Goal: Information Seeking & Learning: Learn about a topic

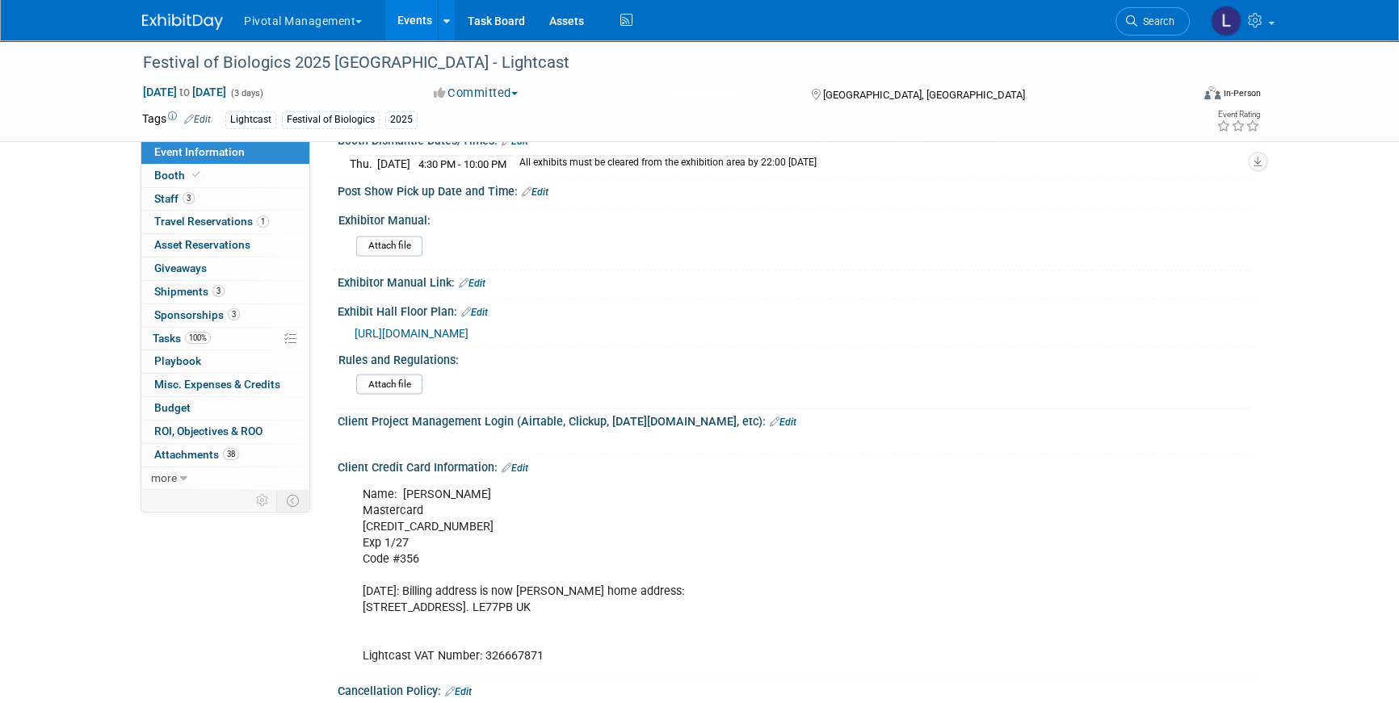
scroll to position [3506, 0]
click at [1161, 12] on link "Search" at bounding box center [1152, 21] width 74 height 28
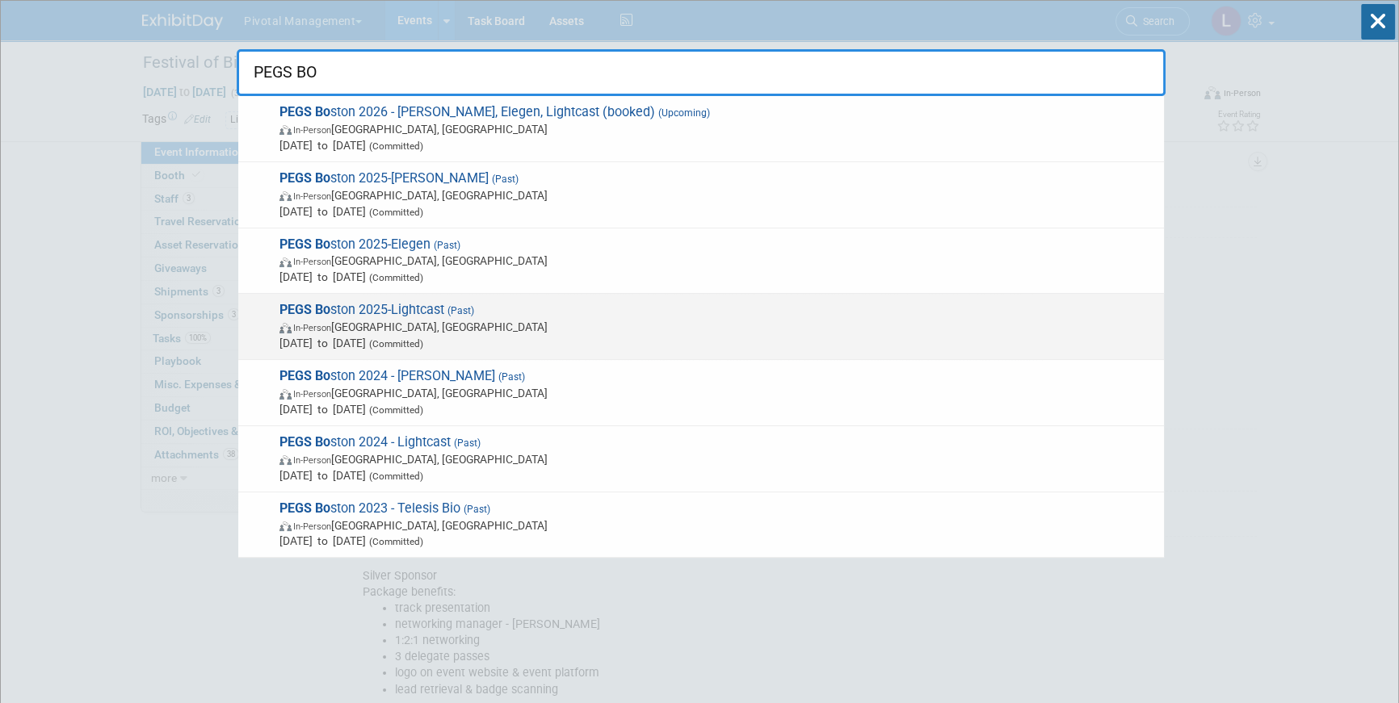
type input "PEGS BO"
click at [398, 327] on span "In-Person Boston, MA" at bounding box center [717, 327] width 876 height 16
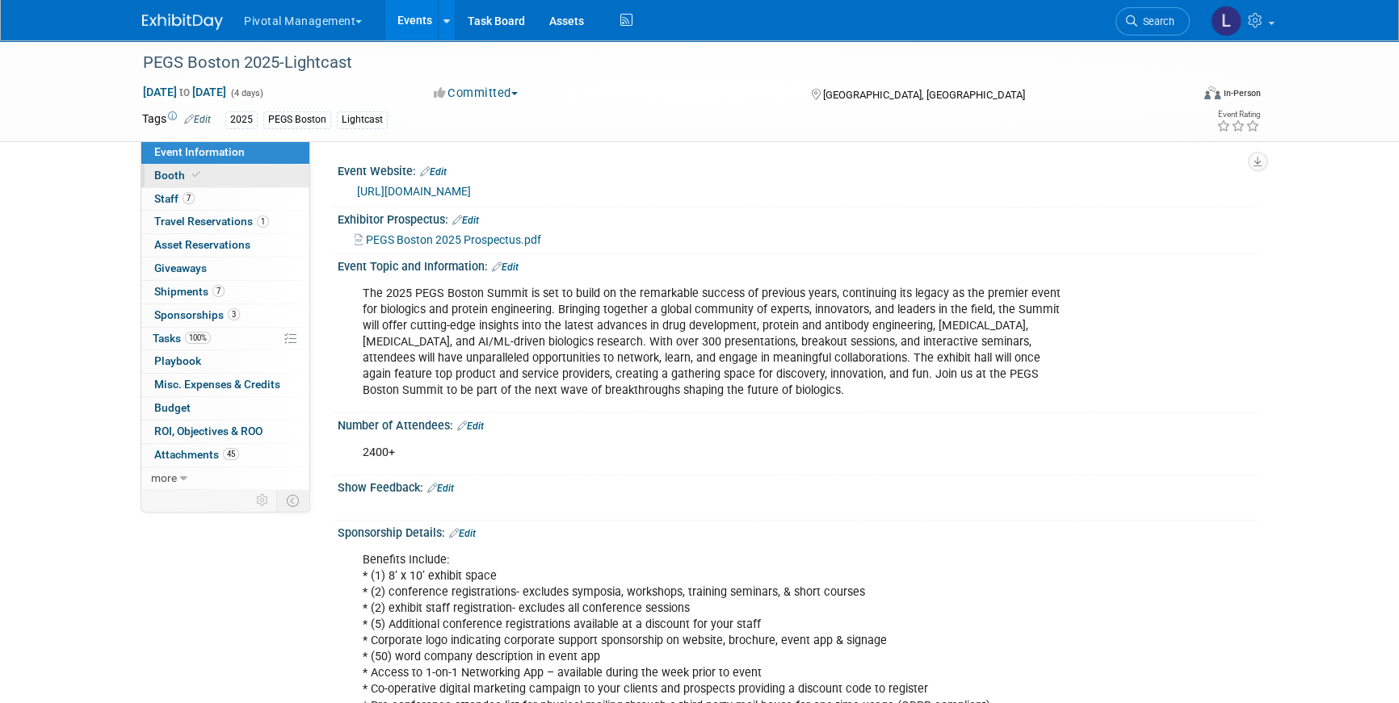
click at [195, 179] on span at bounding box center [196, 175] width 15 height 12
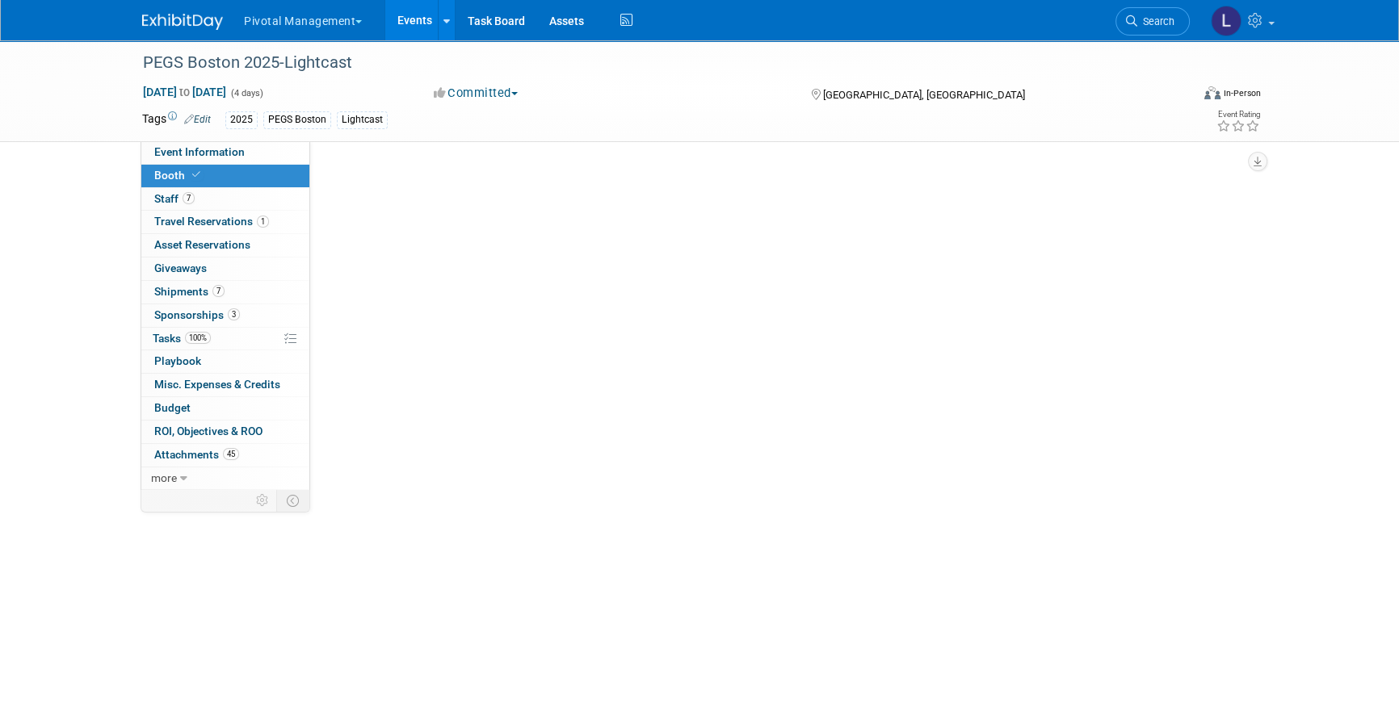
select select "Yes"
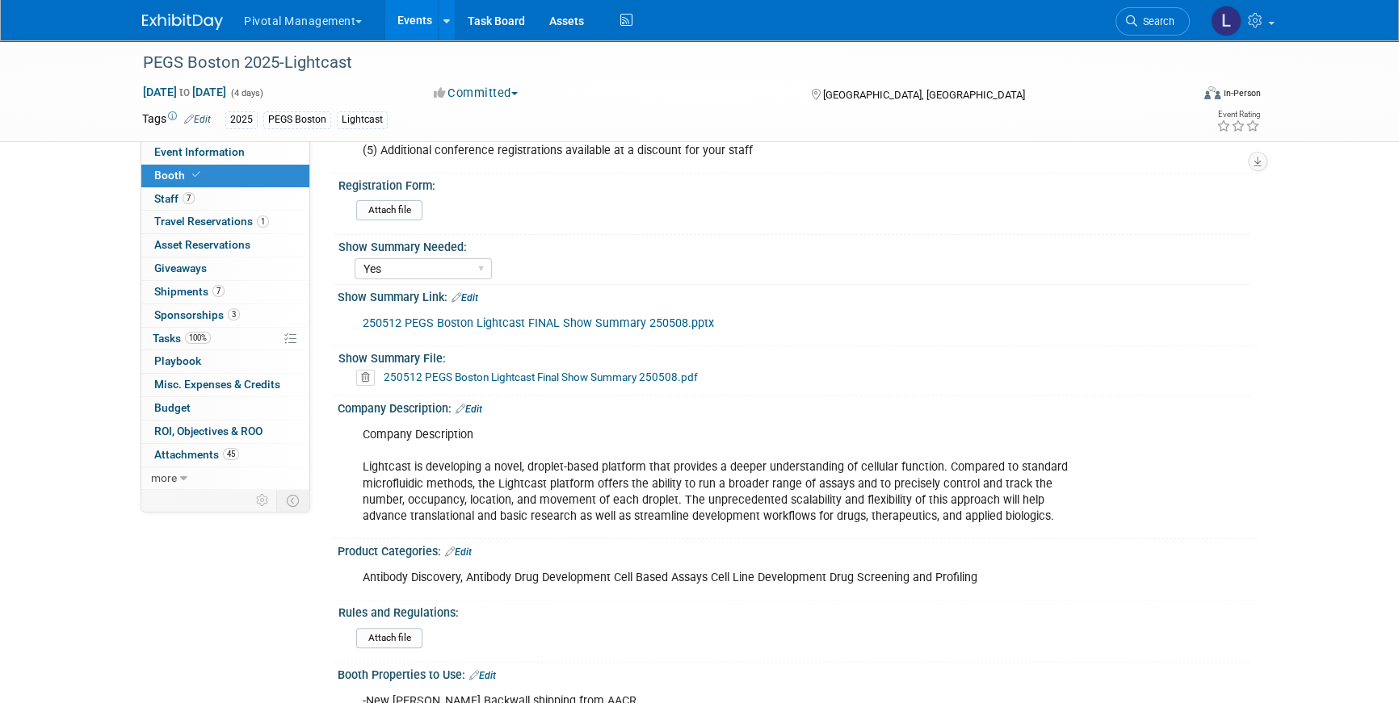
scroll to position [417, 0]
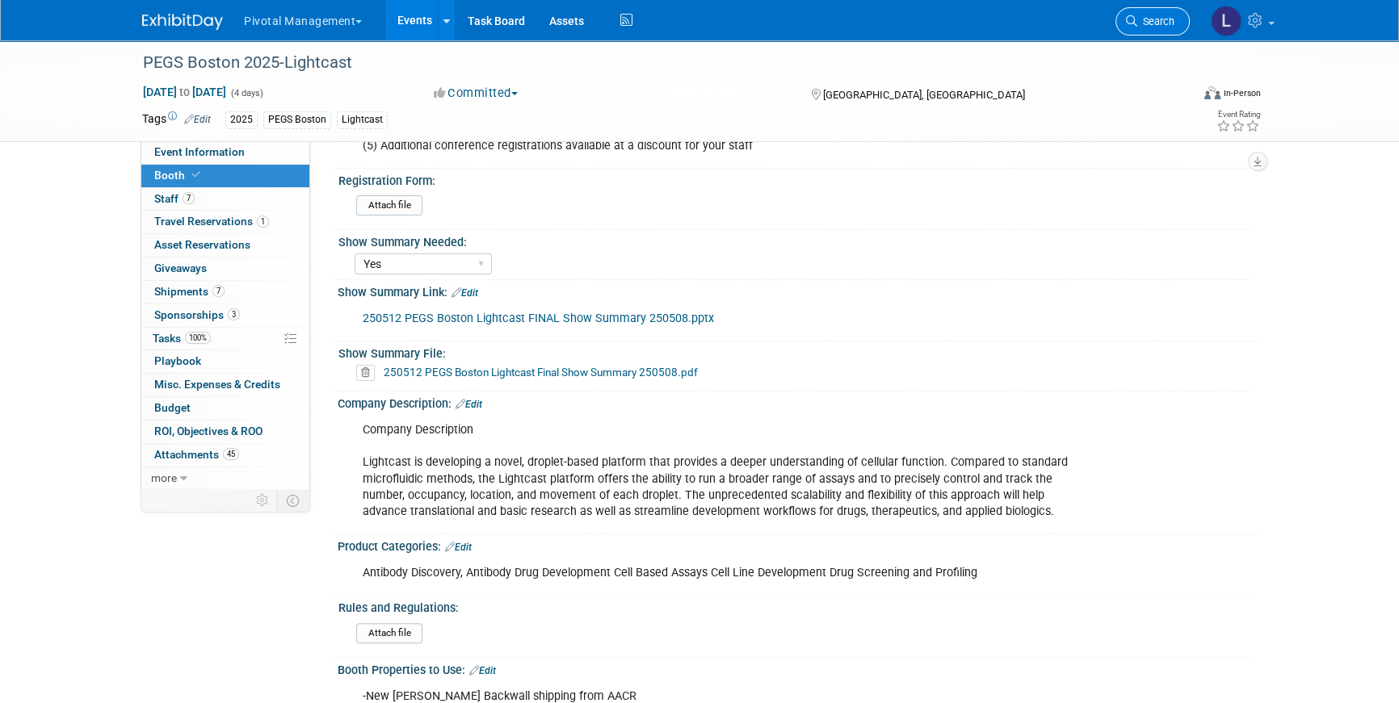
click at [1147, 29] on link "Search" at bounding box center [1152, 21] width 74 height 28
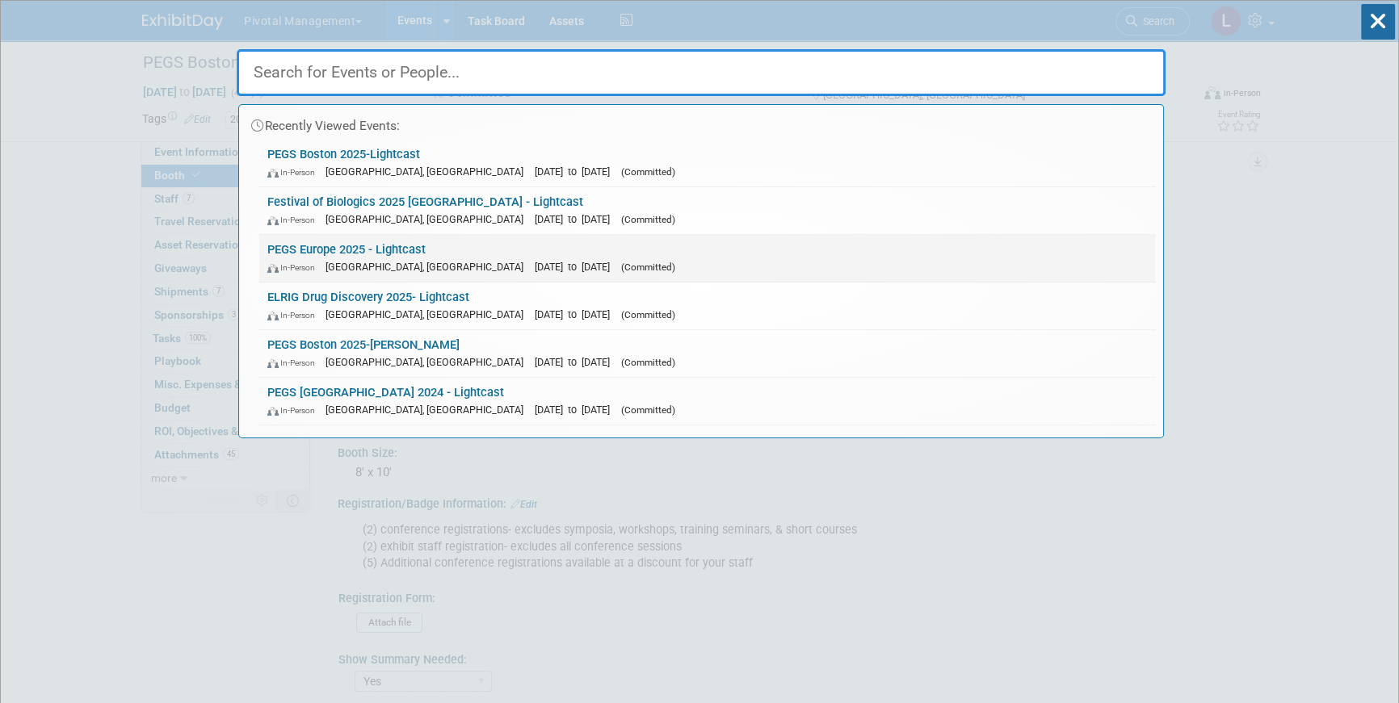
click at [419, 254] on link "PEGS Europe 2025 - Lightcast In-Person Lisboa, Portugal Nov 11, 2025 to Nov 13,…" at bounding box center [706, 258] width 895 height 47
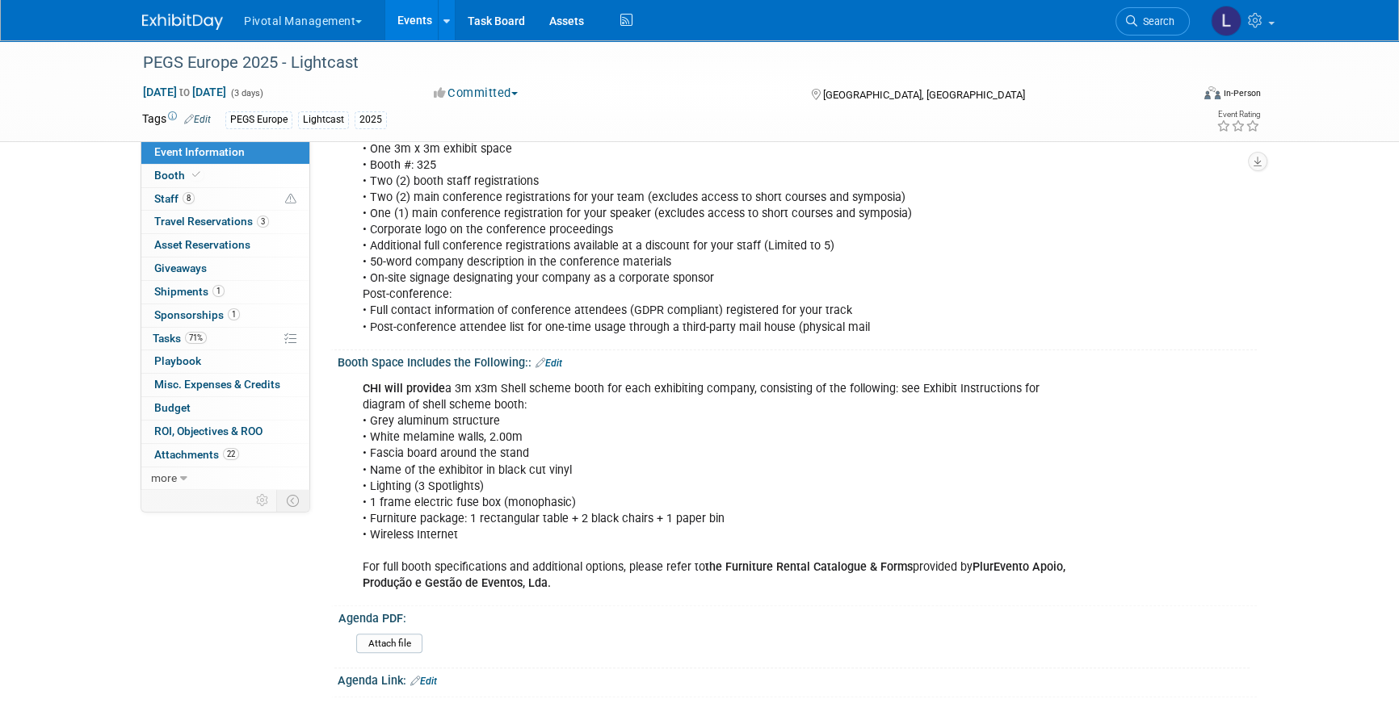
scroll to position [599, 0]
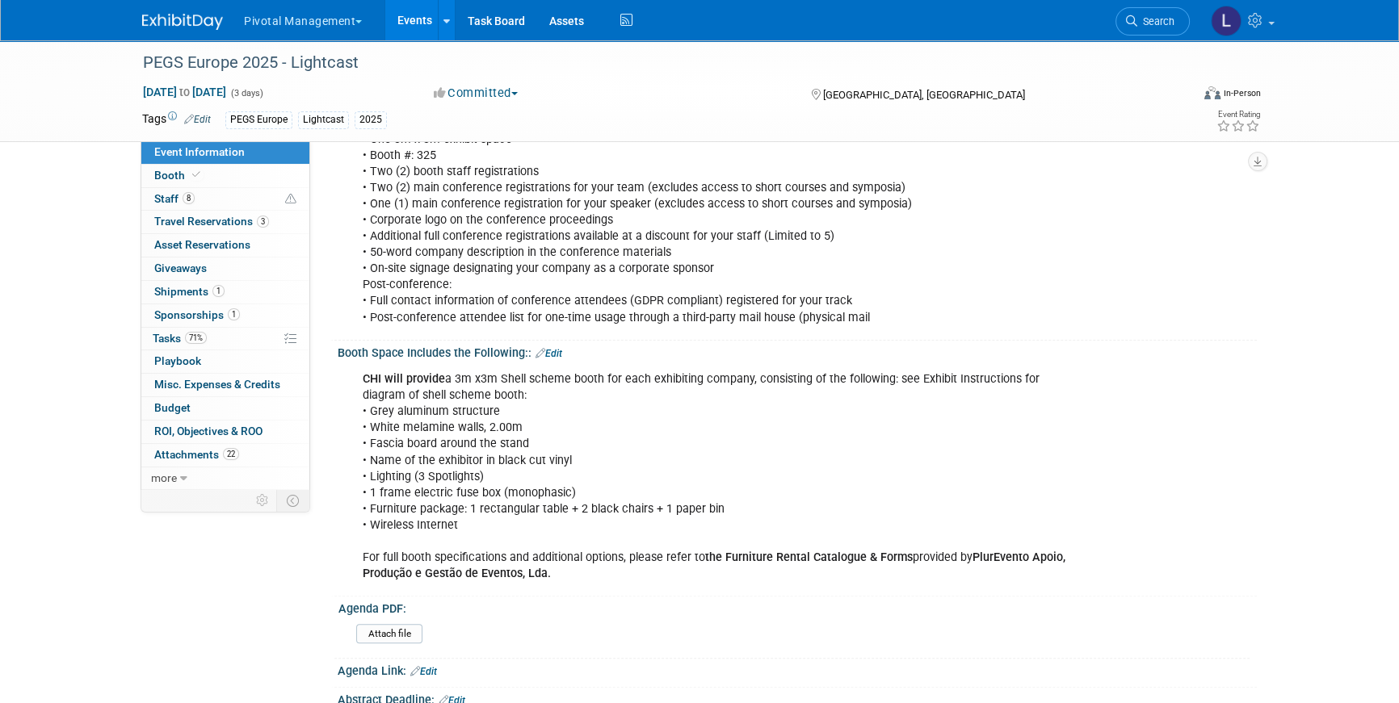
click at [548, 371] on div "CHI will provide a 3m x3m Shell scheme booth for each exhibiting company, consi…" at bounding box center [715, 476] width 728 height 227
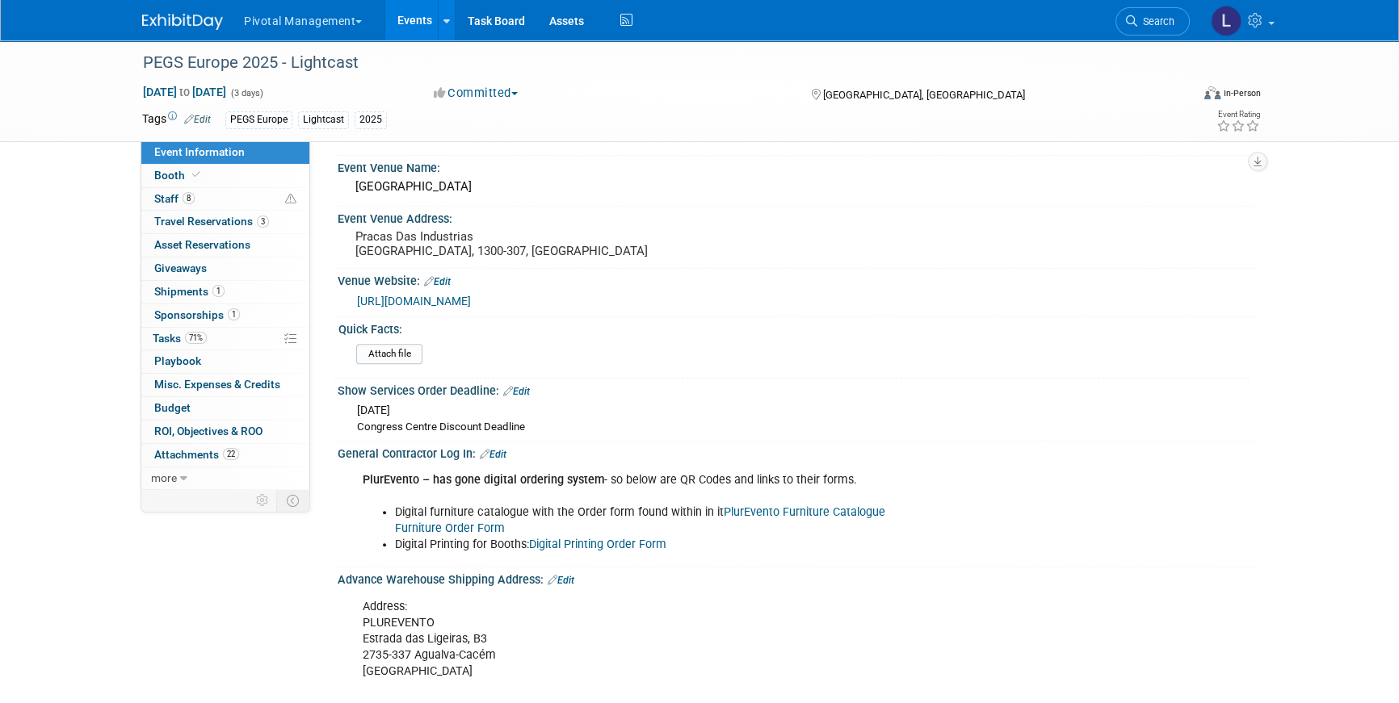
scroll to position [1613, 0]
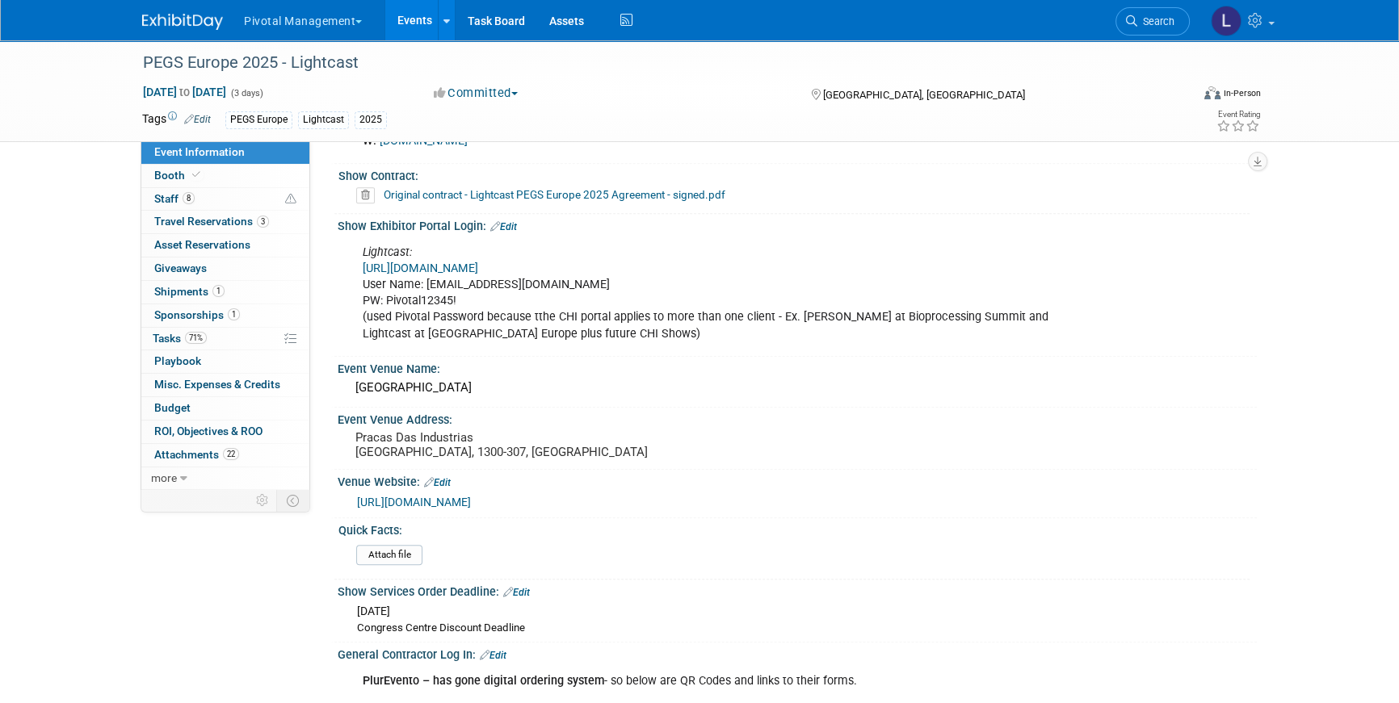
click at [467, 262] on link "[URL][DOMAIN_NAME]" at bounding box center [420, 269] width 115 height 14
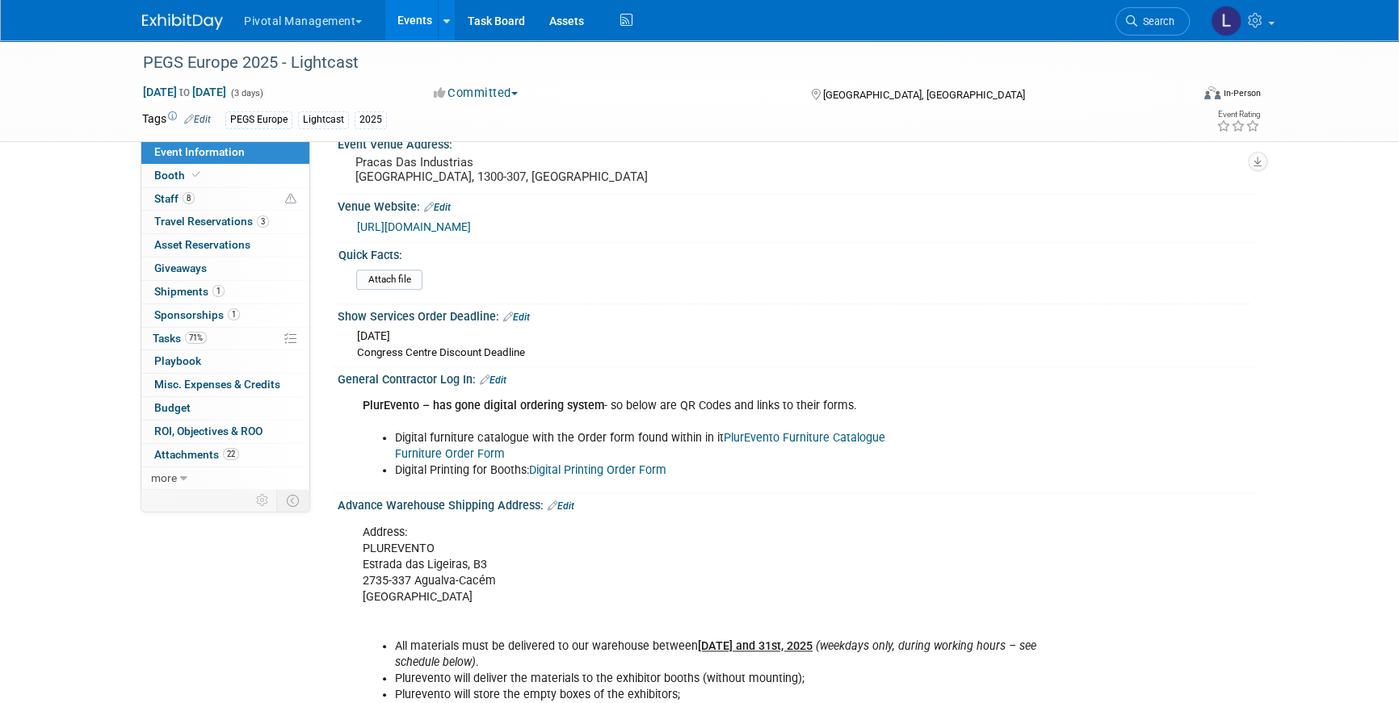
scroll to position [1894, 0]
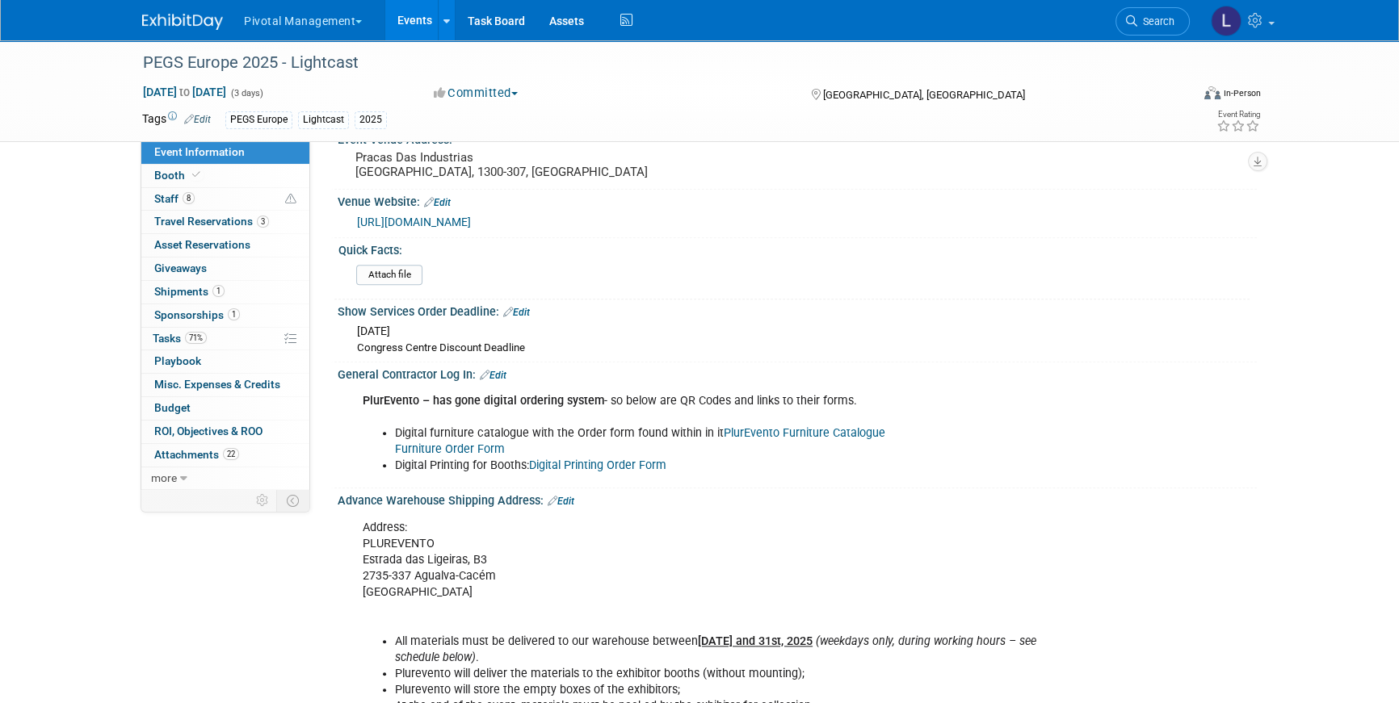
click at [858, 426] on link "PlurEvento Furniture Catalogue" at bounding box center [803, 433] width 161 height 14
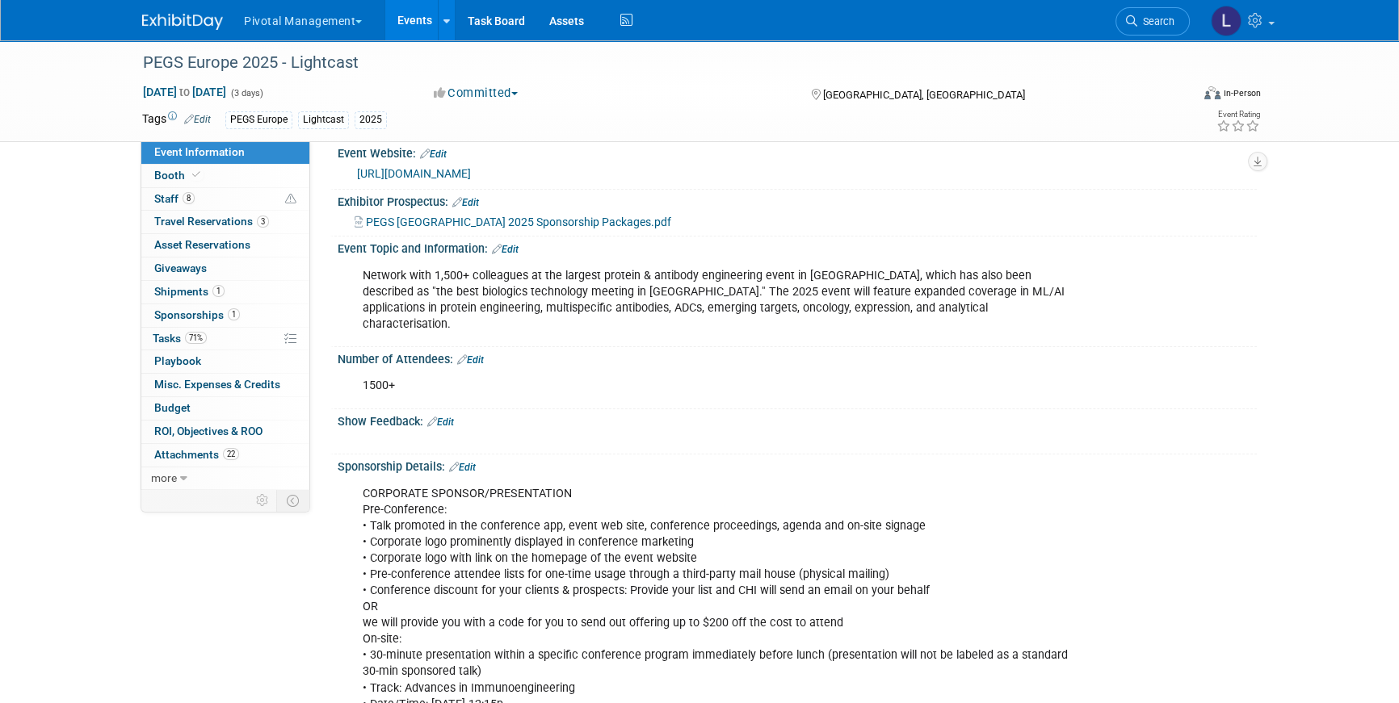
scroll to position [0, 0]
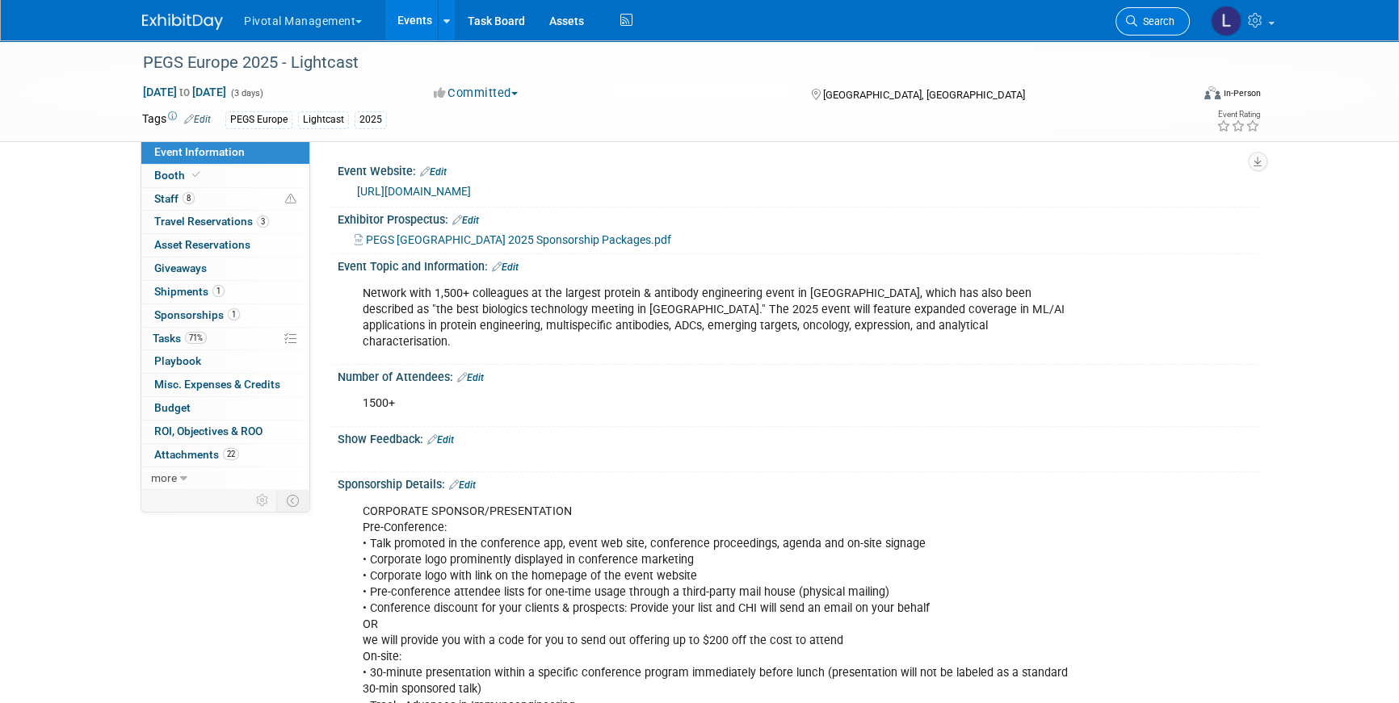
click at [1157, 25] on span "Search" at bounding box center [1155, 21] width 37 height 12
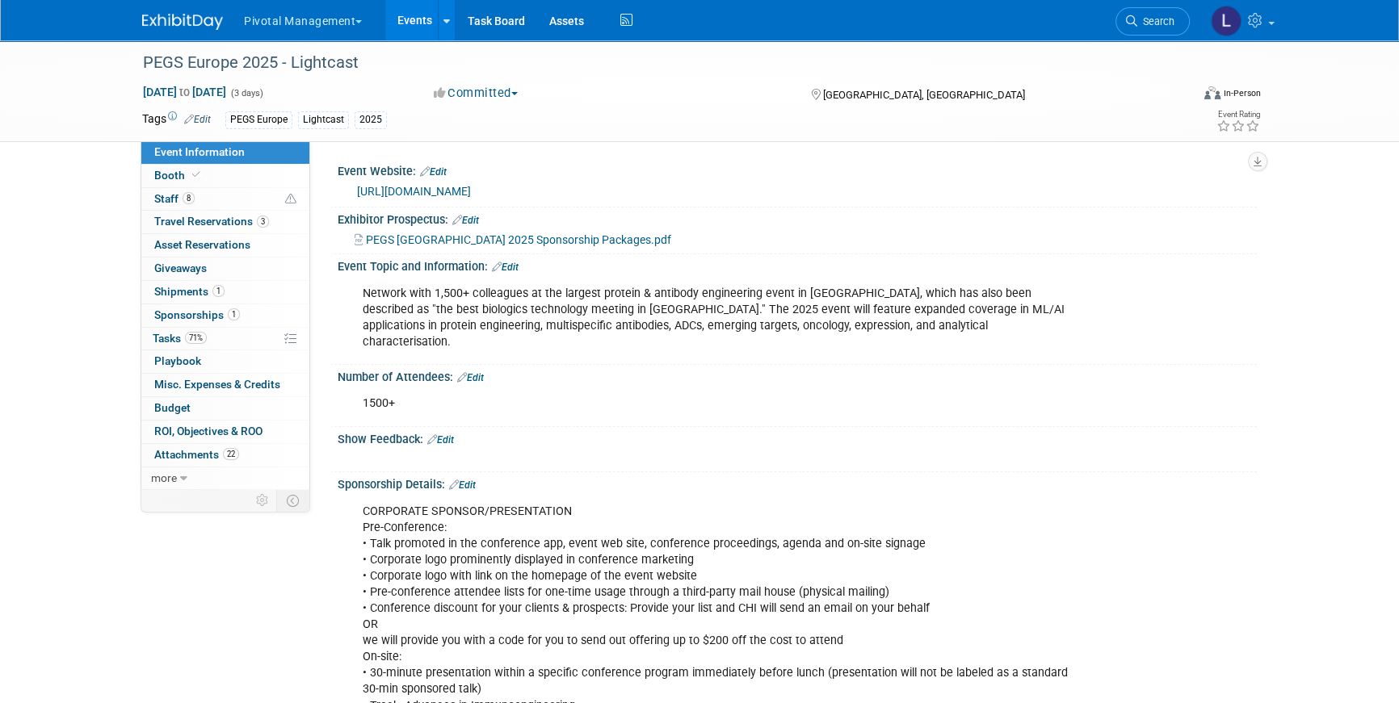
click at [1172, 29] on link "Search" at bounding box center [1152, 21] width 74 height 28
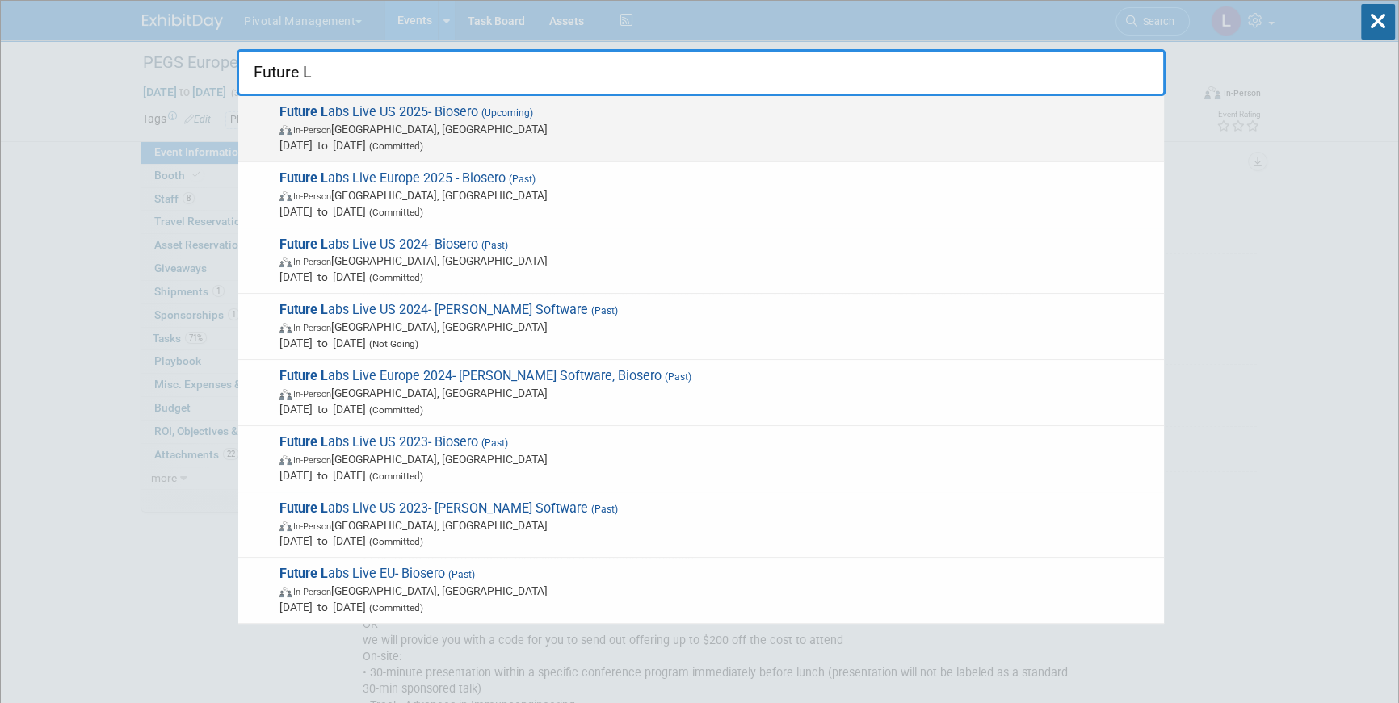
type input "Future L"
click at [337, 140] on span "[DATE] to [DATE] (Committed)" at bounding box center [717, 145] width 876 height 16
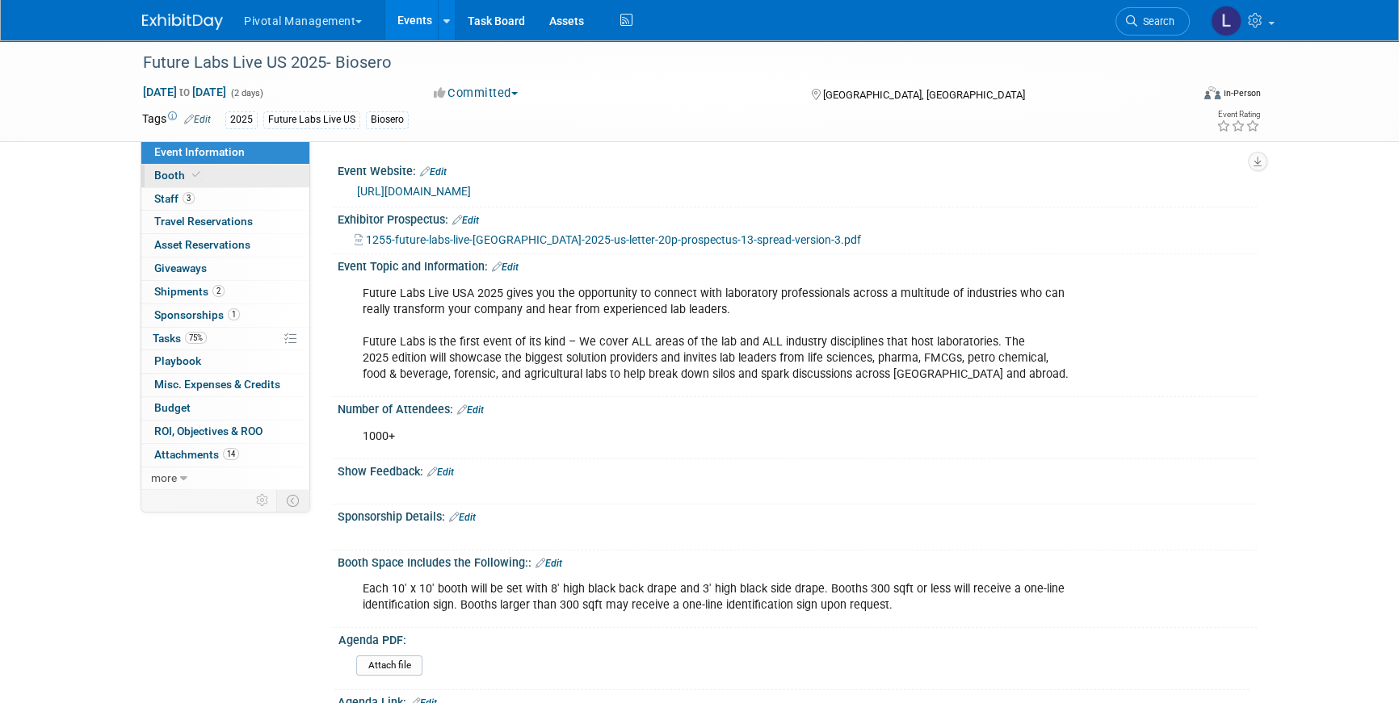
click at [245, 181] on link "Booth" at bounding box center [225, 176] width 168 height 23
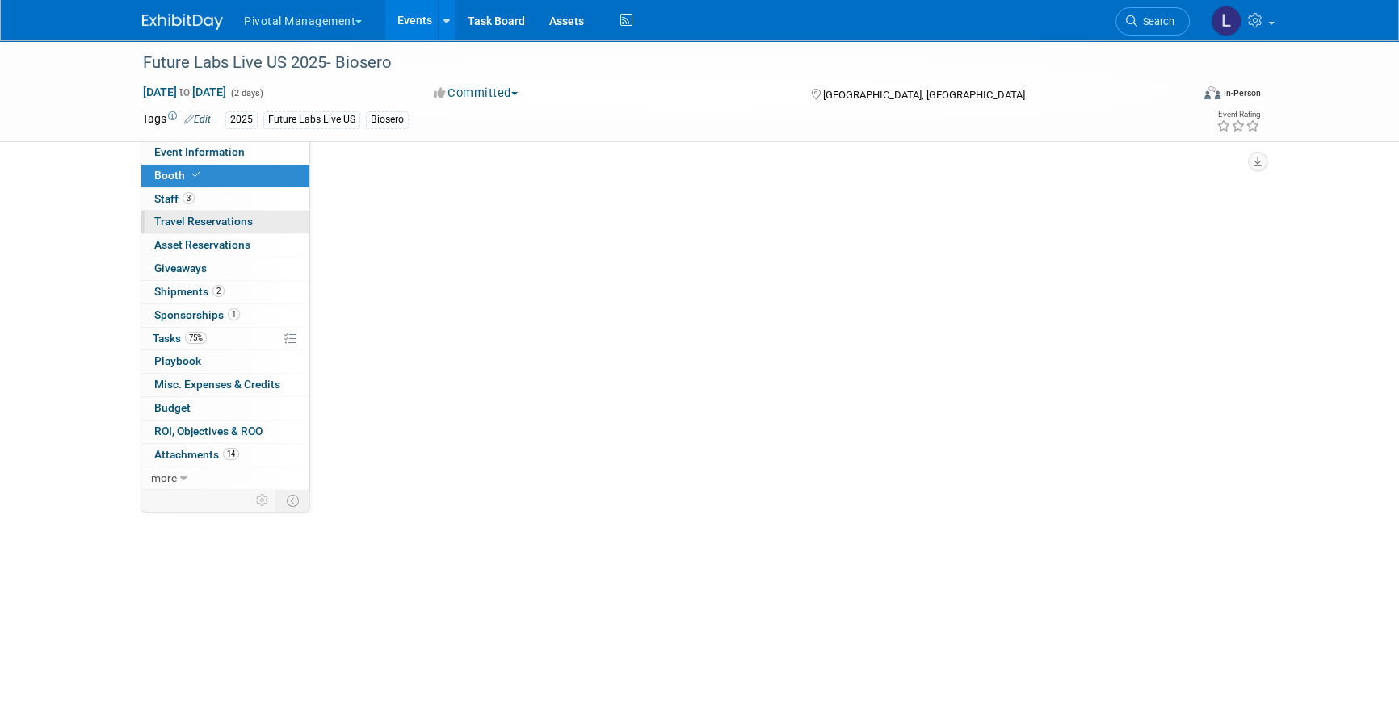
select select "Yes"
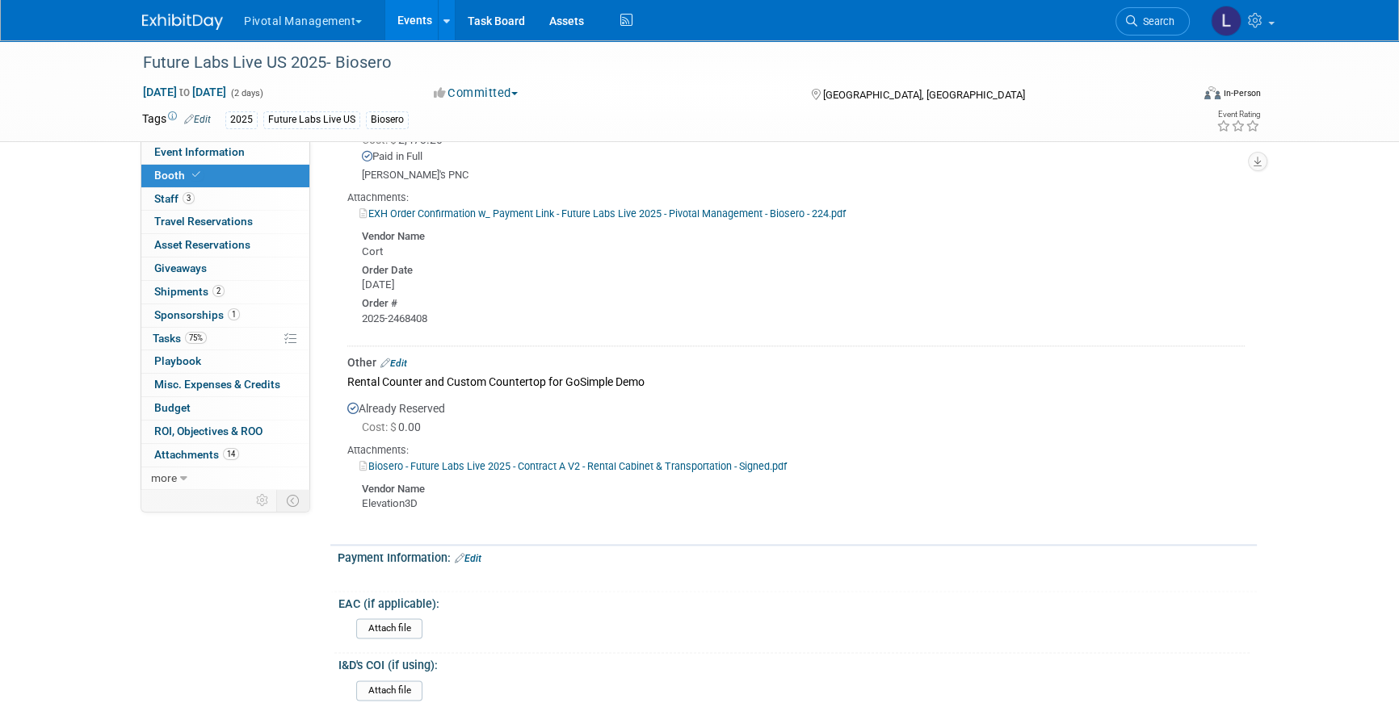
scroll to position [2351, 0]
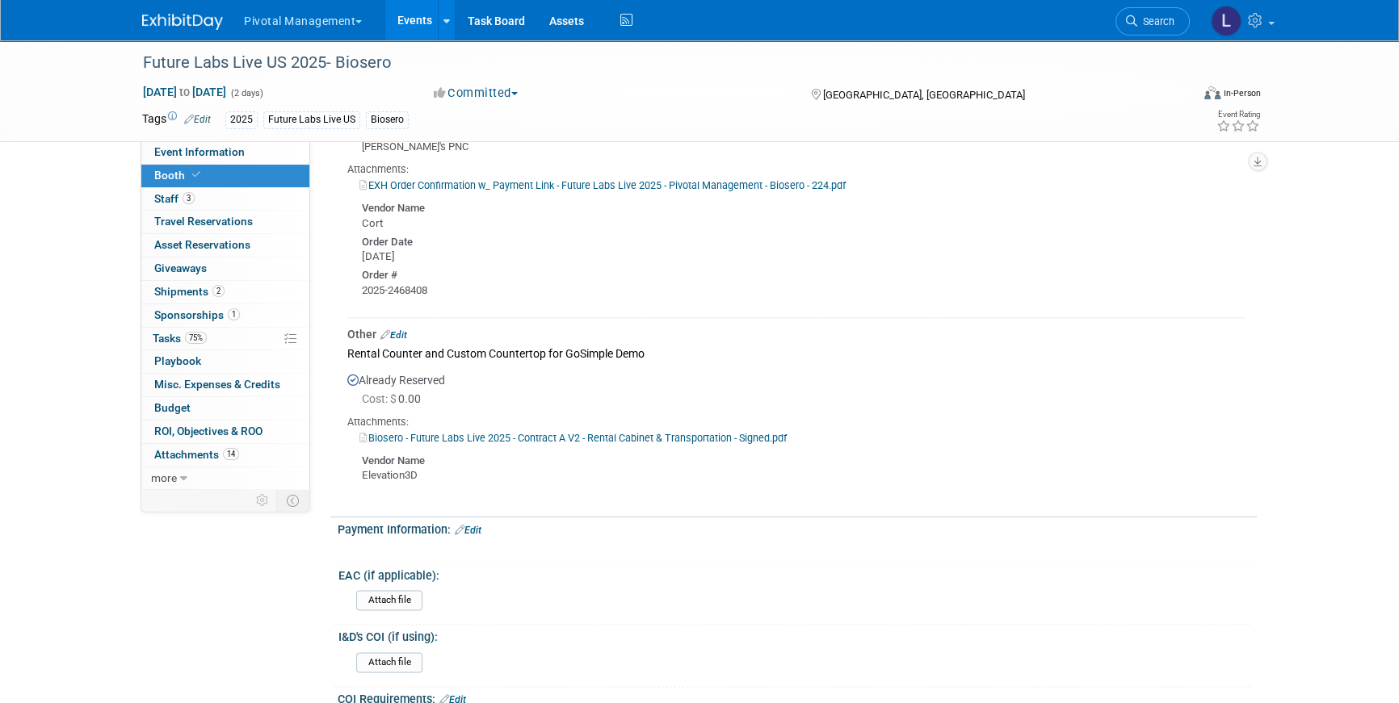
click at [564, 434] on div "Biosero - Future Labs Live 2025 - Contract A V2 - Rental Cabinet & Transportati…" at bounding box center [795, 438] width 897 height 16
click at [564, 432] on link "Biosero - Future Labs Live 2025 - Contract A V2 - Rental Cabinet & Transportati…" at bounding box center [572, 438] width 427 height 12
